Goal: Transaction & Acquisition: Obtain resource

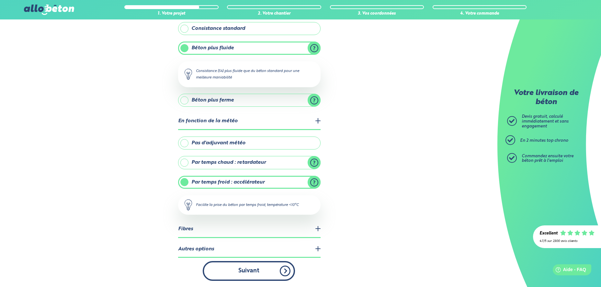
click at [255, 272] on button "Suivant" at bounding box center [249, 271] width 92 height 20
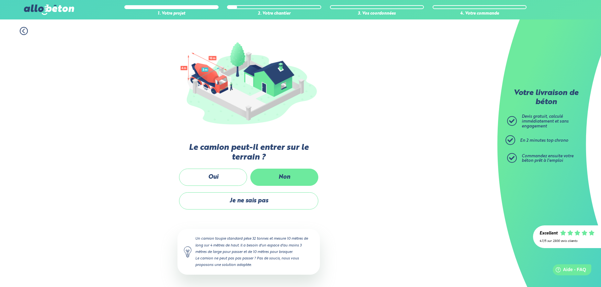
click at [286, 176] on label "Non" at bounding box center [284, 176] width 68 height 17
click at [0, 0] on input "Non" at bounding box center [0, 0] width 0 height 0
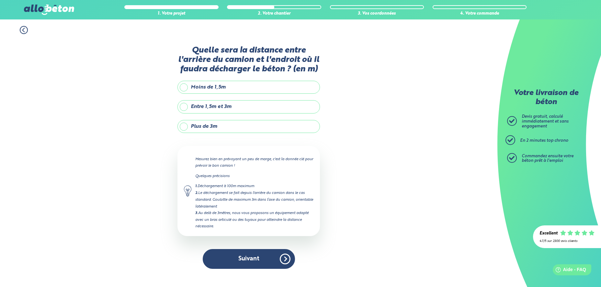
click at [207, 126] on label "Plus de 3m" at bounding box center [248, 126] width 142 height 13
click at [0, 0] on input "Plus de 3m" at bounding box center [0, 0] width 0 height 0
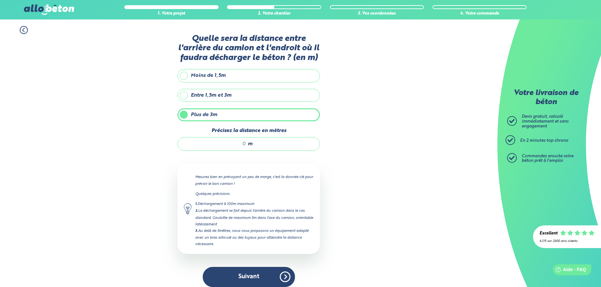
click at [245, 144] on input "Précisez la distance en mètres" at bounding box center [215, 144] width 62 height 6
drag, startPoint x: 245, startPoint y: 144, endPoint x: 238, endPoint y: 144, distance: 7.5
click at [238, 144] on input "Précisez la distance en mètres" at bounding box center [215, 144] width 62 height 6
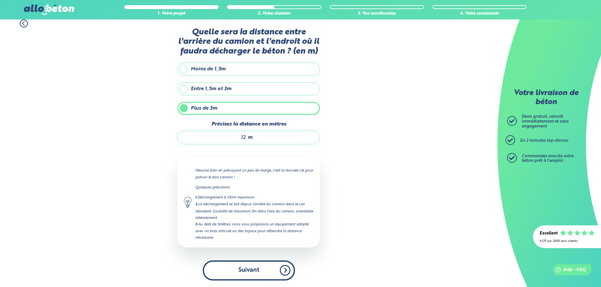
type input "12"
click at [249, 268] on button "Suivant" at bounding box center [249, 270] width 92 height 20
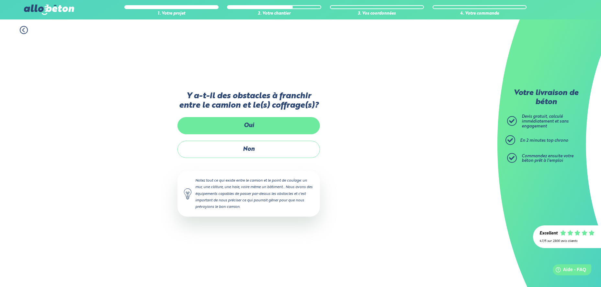
click at [256, 123] on label "Oui" at bounding box center [248, 125] width 142 height 17
click at [0, 0] on input "Oui" at bounding box center [0, 0] width 0 height 0
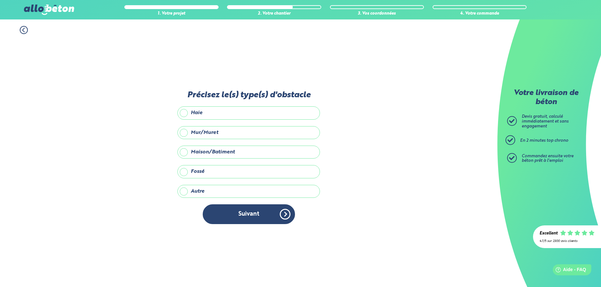
click at [192, 134] on label "Mur/Muret" at bounding box center [248, 132] width 142 height 13
click at [0, 0] on input "Mur/Muret" at bounding box center [0, 0] width 0 height 0
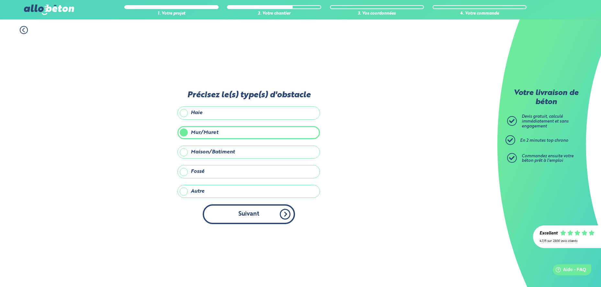
click at [235, 210] on button "Suivant" at bounding box center [249, 214] width 92 height 20
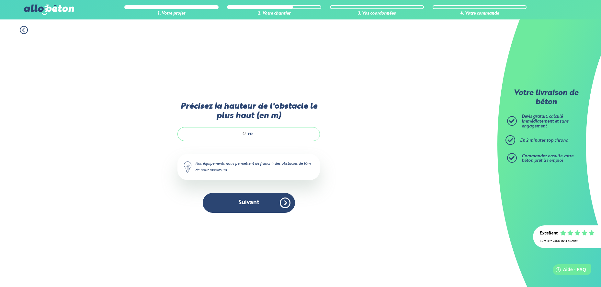
drag, startPoint x: 246, startPoint y: 135, endPoint x: 242, endPoint y: 134, distance: 4.2
click at [242, 134] on input "Précisez la hauteur de l'obstacle le plus haut (en m)" at bounding box center [215, 133] width 62 height 6
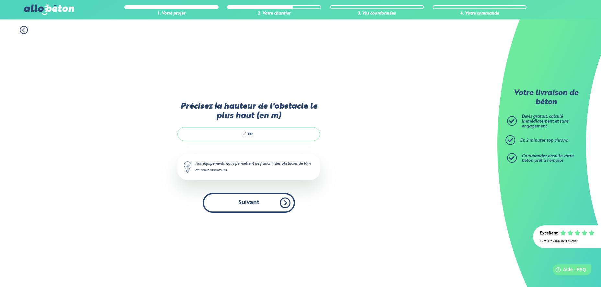
type input "2"
click at [252, 202] on button "Suivant" at bounding box center [249, 203] width 92 height 20
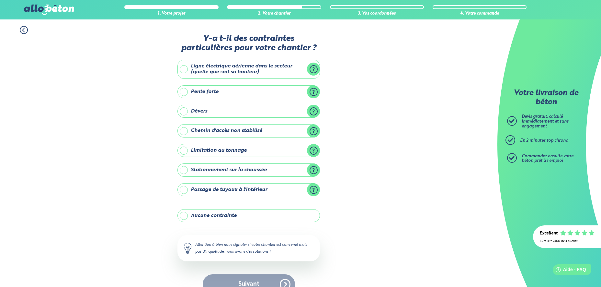
click at [185, 70] on label "Ligne électrique aérienne dans le secteur (quelle que soit sa hauteur)" at bounding box center [248, 69] width 142 height 19
click at [0, 0] on input "Ligne électrique aérienne dans le secteur (quelle que soit sa hauteur)" at bounding box center [0, 0] width 0 height 0
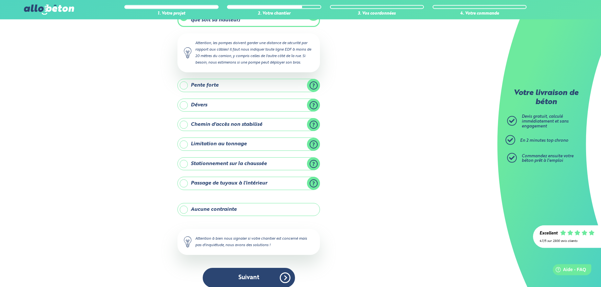
scroll to position [59, 0]
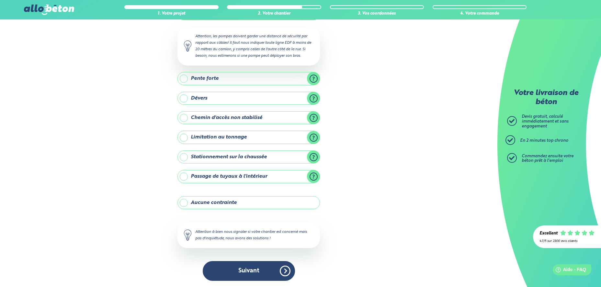
click at [185, 177] on label "Passage de tuyaux à l'intérieur" at bounding box center [248, 176] width 142 height 13
click at [0, 0] on input "Passage de tuyaux à l'intérieur" at bounding box center [0, 0] width 0 height 0
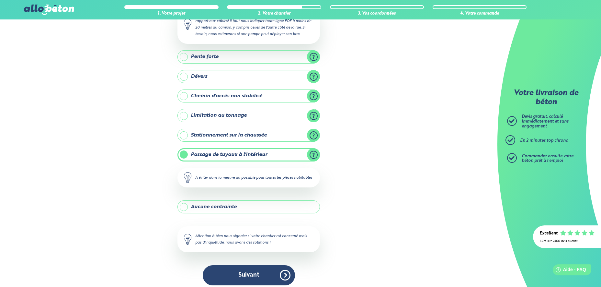
scroll to position [91, 0]
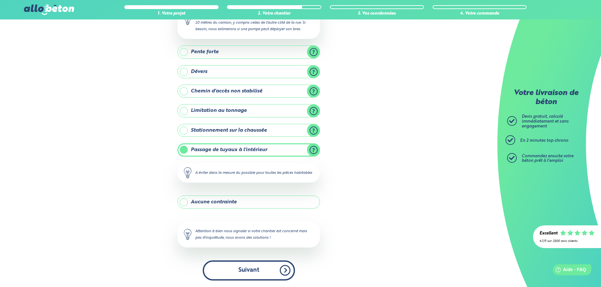
click at [250, 271] on button "Suivant" at bounding box center [249, 270] width 92 height 20
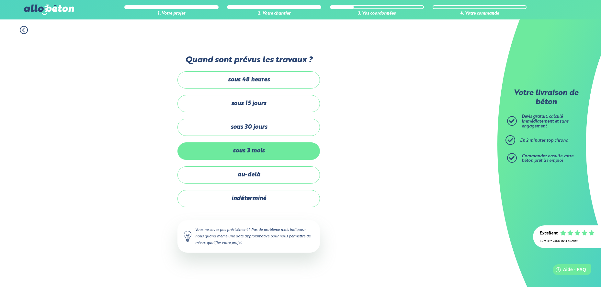
click at [254, 151] on label "sous 3 mois" at bounding box center [248, 150] width 142 height 17
click at [0, 0] on input "sous 3 mois" at bounding box center [0, 0] width 0 height 0
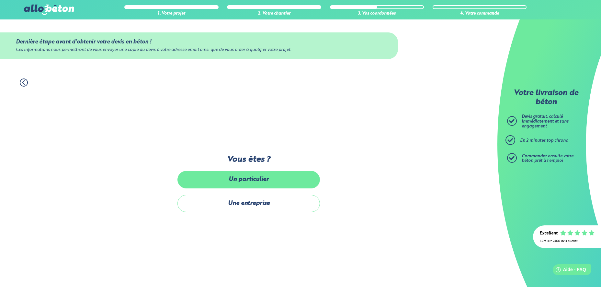
click at [250, 175] on label "Un particulier" at bounding box center [248, 179] width 142 height 17
click at [0, 0] on input "Un particulier" at bounding box center [0, 0] width 0 height 0
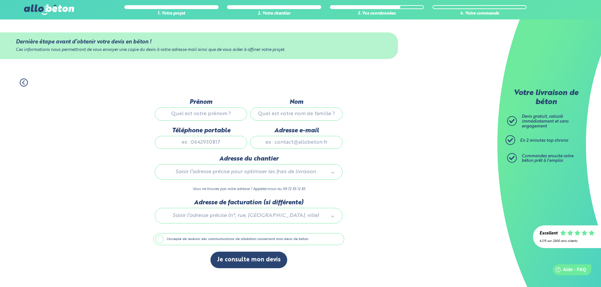
click at [189, 112] on input "Prénom" at bounding box center [201, 113] width 92 height 13
click at [252, 261] on button "Je consulte mon devis" at bounding box center [248, 259] width 77 height 17
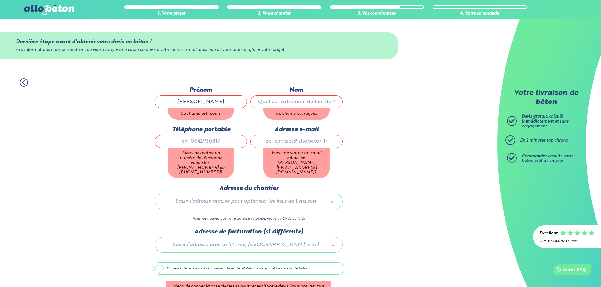
type input "[PERSON_NAME]"
click at [276, 100] on input "Nom" at bounding box center [296, 101] width 92 height 13
type input "Langlet"
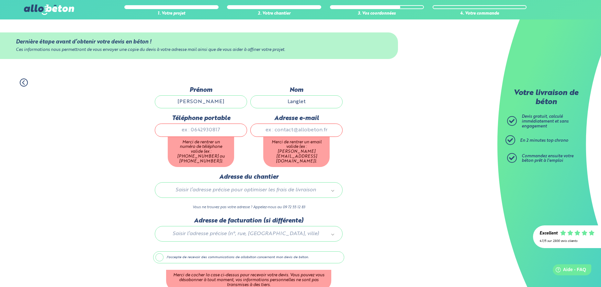
click at [196, 136] on input "Téléphone portable" at bounding box center [201, 129] width 92 height 13
type input "0770110775"
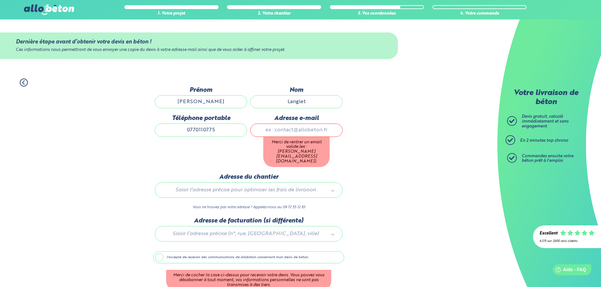
click at [290, 129] on input "Adresse e-mail" at bounding box center [296, 129] width 92 height 13
type input "[EMAIL_ADDRESS][DOMAIN_NAME]"
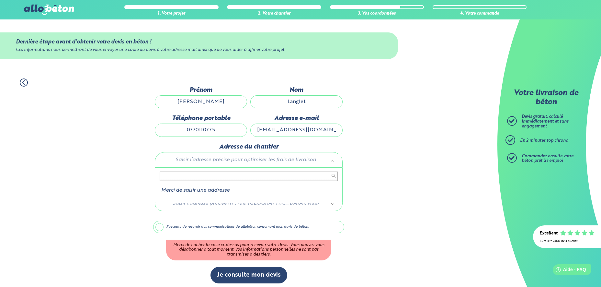
click at [189, 178] on body "09 72 55 12 83 Conseils et Appel Gratuits nos produits le béton prêt à l'emploi…" at bounding box center [300, 144] width 601 height 289
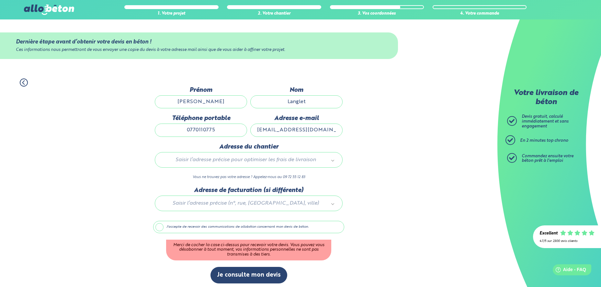
click at [179, 164] on body "09 72 55 12 83 Conseils et Appel Gratuits nos produits le béton prêt à l'emploi…" at bounding box center [300, 144] width 601 height 289
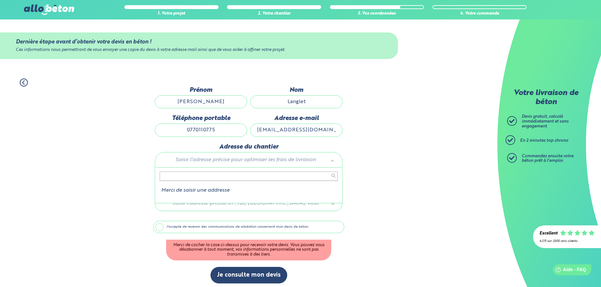
click at [179, 164] on body "09 72 55 12 83 Conseils et Appel Gratuits nos produits le béton prêt à l'emploi…" at bounding box center [300, 144] width 601 height 289
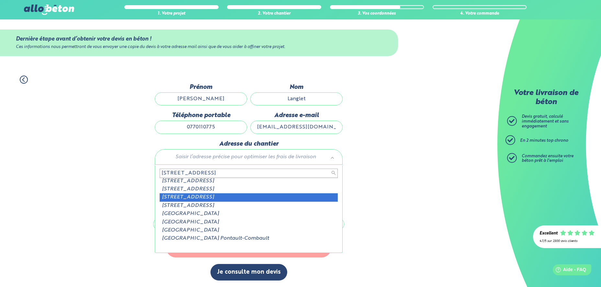
scroll to position [6, 0]
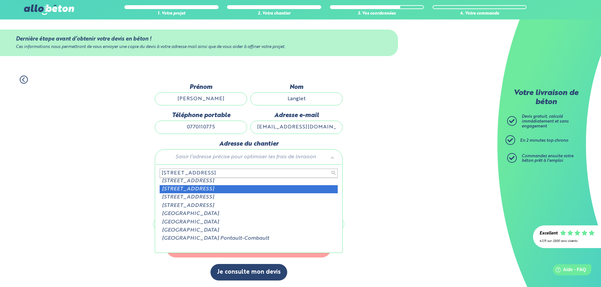
type input "[STREET_ADDRESS]"
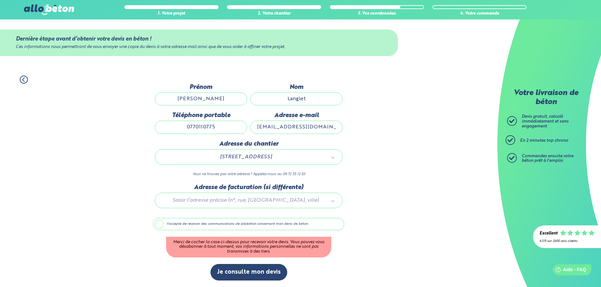
click at [202, 198] on div at bounding box center [248, 199] width 191 height 31
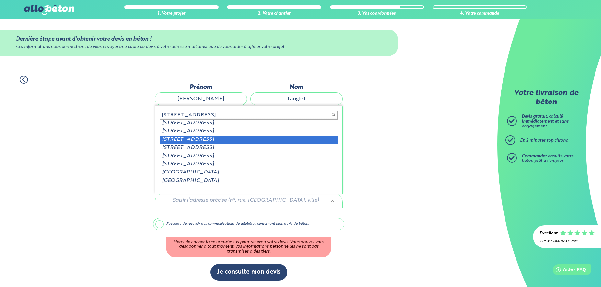
scroll to position [0, 0]
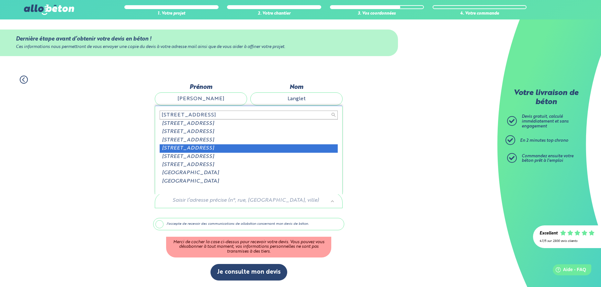
type input "[STREET_ADDRESS]"
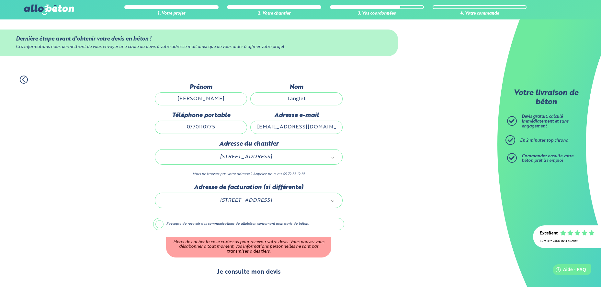
click at [257, 270] on button "Je consulte mon devis" at bounding box center [248, 272] width 77 height 17
click at [159, 223] on label "J'accepte de recevoir des communications de allobéton concernant mon devis de b…" at bounding box center [248, 224] width 191 height 12
click at [0, 0] on input "J'accepte de recevoir des communications de allobéton concernant mon devis de b…" at bounding box center [0, 0] width 0 height 0
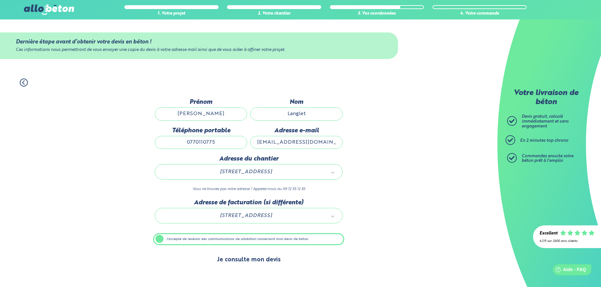
click at [234, 257] on button "Je consulte mon devis" at bounding box center [248, 259] width 77 height 17
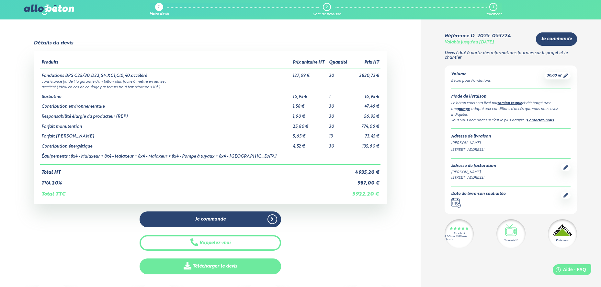
click at [221, 265] on link "Télécharger le devis" at bounding box center [210, 266] width 141 height 16
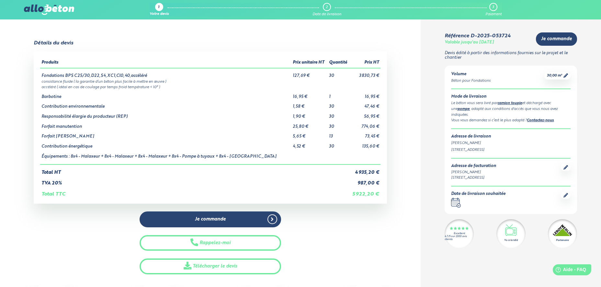
click at [41, 7] on img at bounding box center [49, 10] width 50 height 10
click at [32, 7] on img at bounding box center [49, 10] width 50 height 10
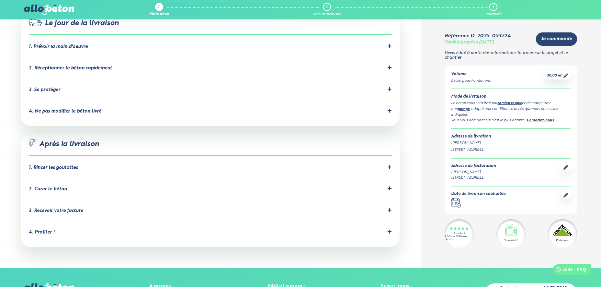
scroll to position [605, 0]
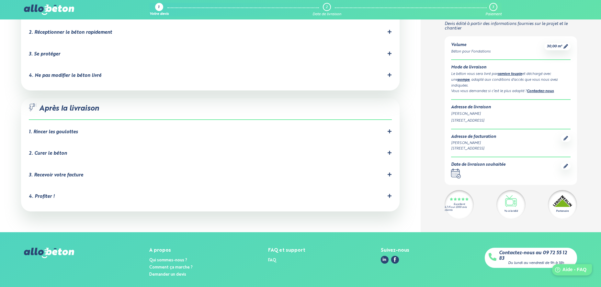
click at [563, 271] on div "Help Aide - FAQ" at bounding box center [572, 269] width 40 height 11
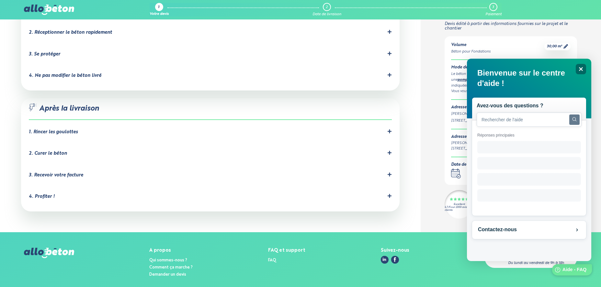
scroll to position [0, 0]
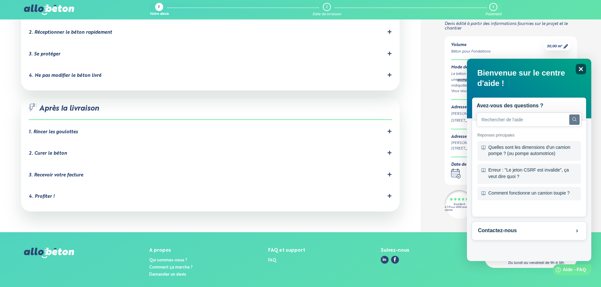
click at [579, 68] on icon "Close" at bounding box center [580, 68] width 5 height 5
